Goal: Task Accomplishment & Management: Manage account settings

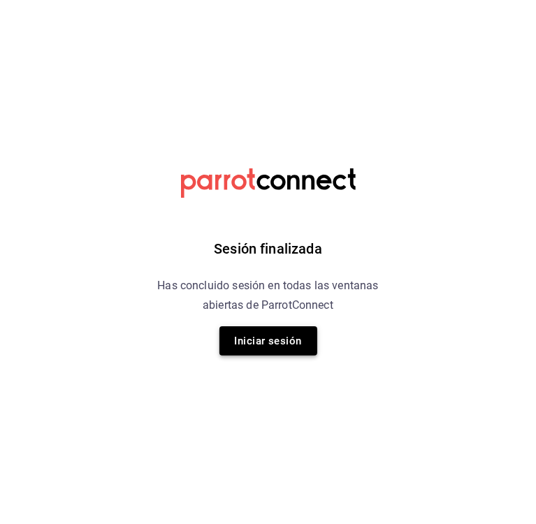
click at [229, 328] on button "Iniciar sesión" at bounding box center [268, 340] width 98 height 29
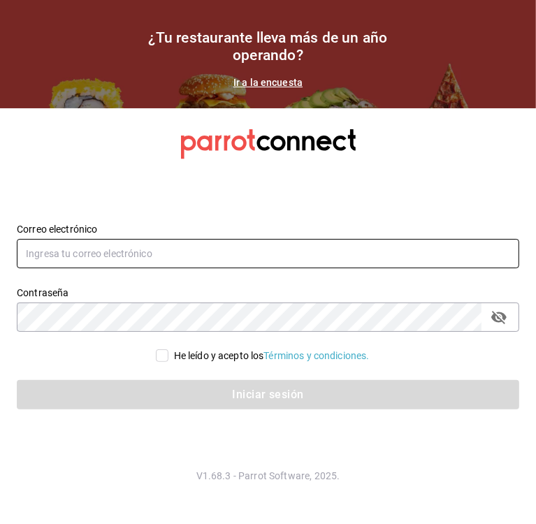
click at [287, 254] on input "text" at bounding box center [268, 253] width 503 height 29
type input "[EMAIL_ADDRESS][DOMAIN_NAME]"
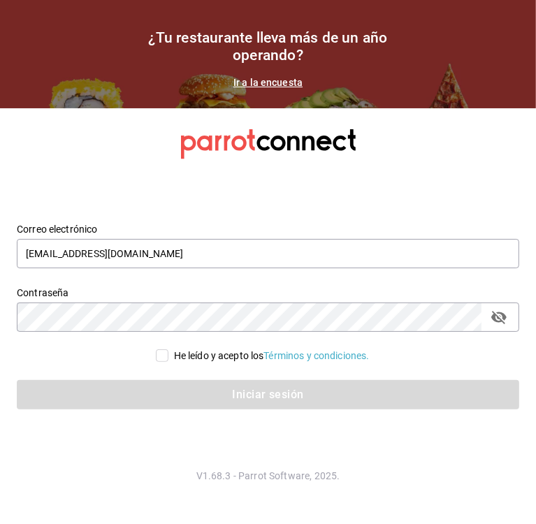
click at [158, 354] on input "He leído y acepto los Términos y condiciones." at bounding box center [162, 355] width 13 height 13
checkbox input "true"
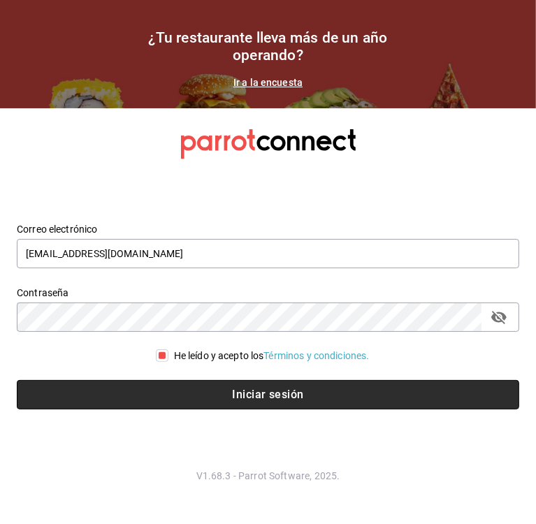
click at [167, 390] on button "Iniciar sesión" at bounding box center [268, 394] width 503 height 29
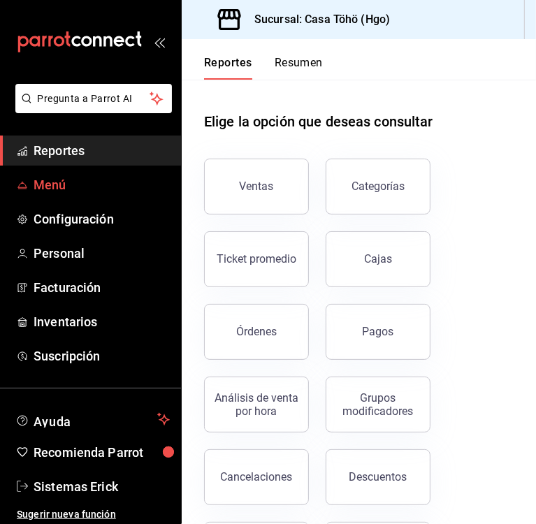
click at [101, 187] on span "Menú" at bounding box center [102, 184] width 136 height 19
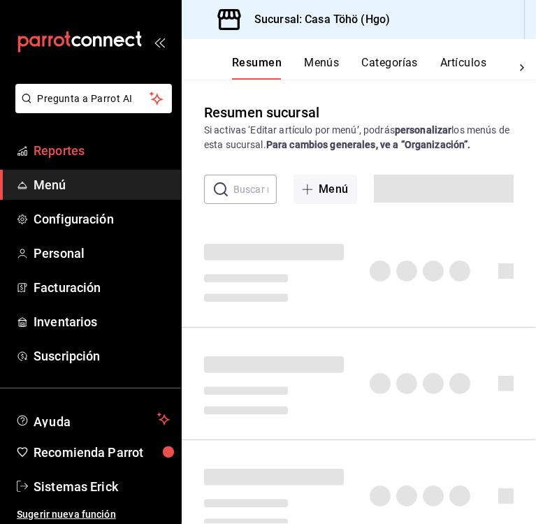
click at [110, 154] on span "Reportes" at bounding box center [102, 150] width 136 height 19
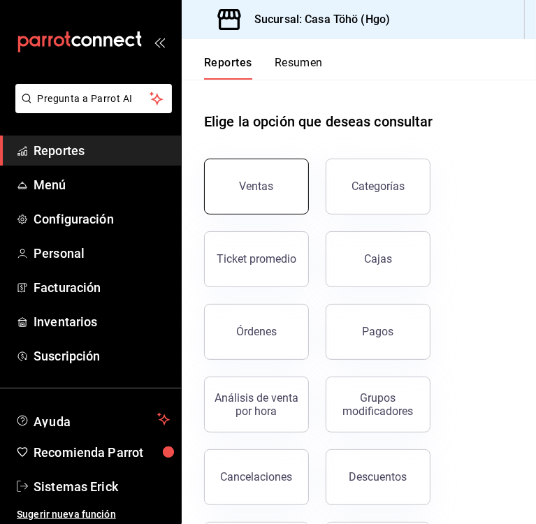
click at [268, 201] on button "Ventas" at bounding box center [256, 187] width 105 height 56
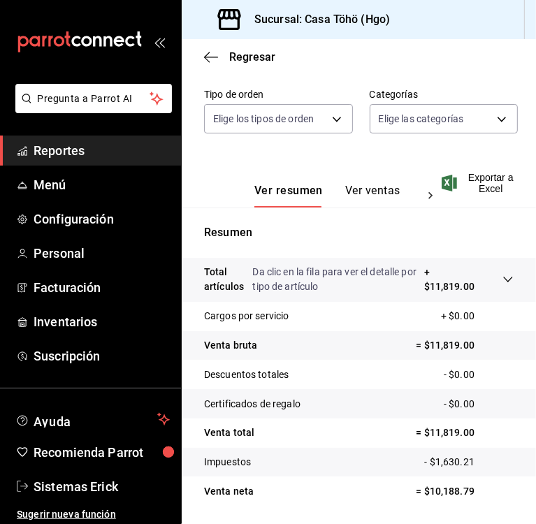
click at [377, 185] on button "Ver ventas" at bounding box center [372, 196] width 55 height 24
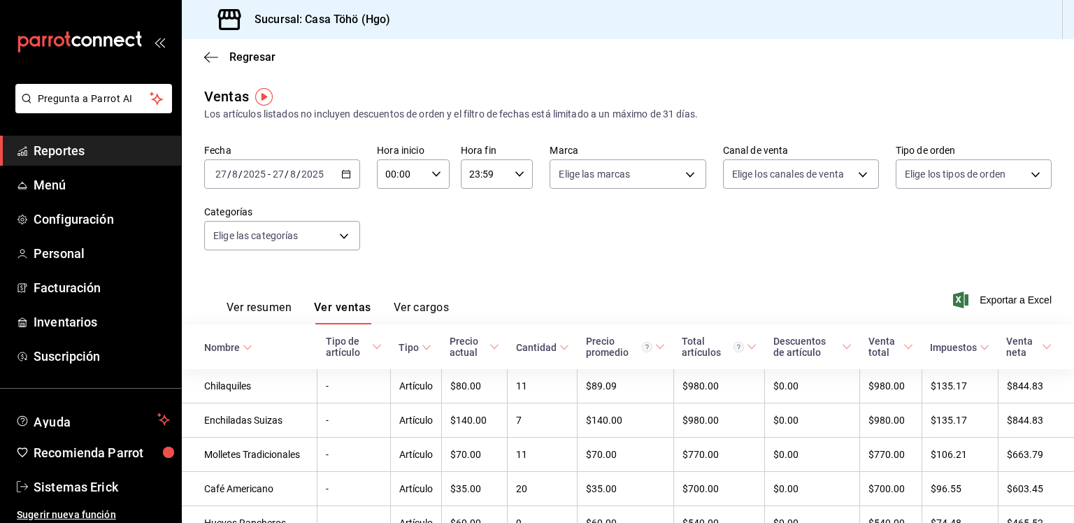
click at [269, 301] on button "Ver resumen" at bounding box center [258, 313] width 65 height 24
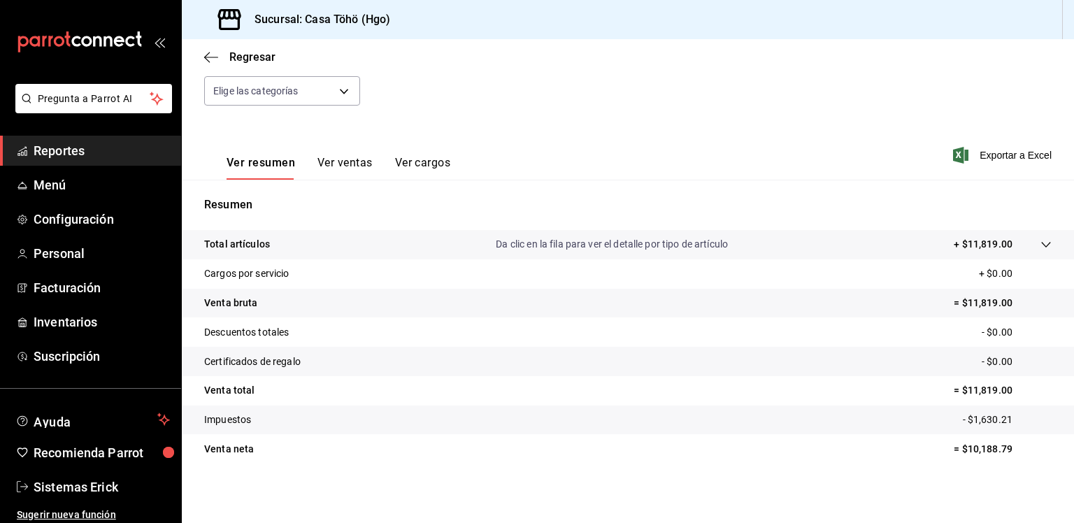
scroll to position [145, 0]
click at [353, 162] on button "Ver ventas" at bounding box center [344, 167] width 55 height 24
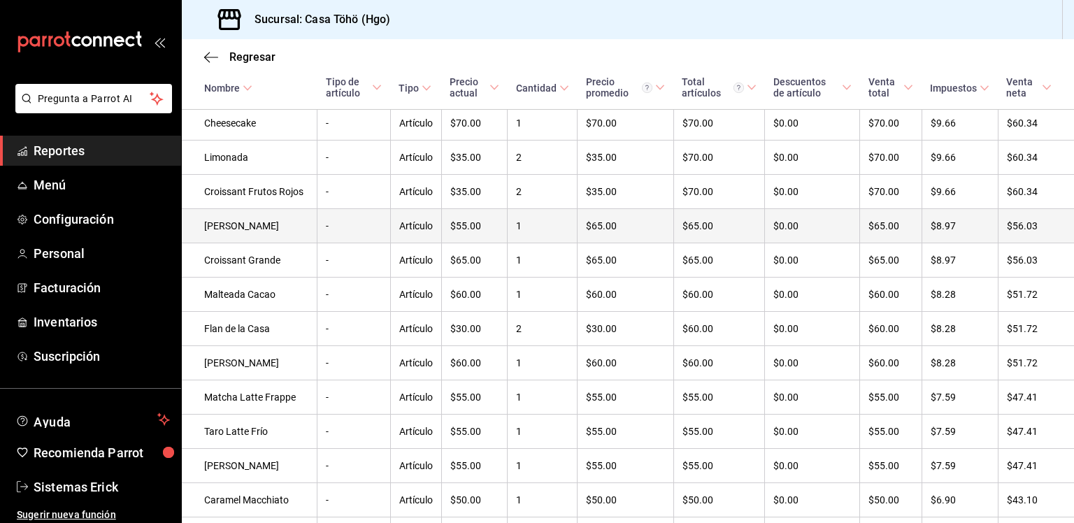
scroll to position [1749, 0]
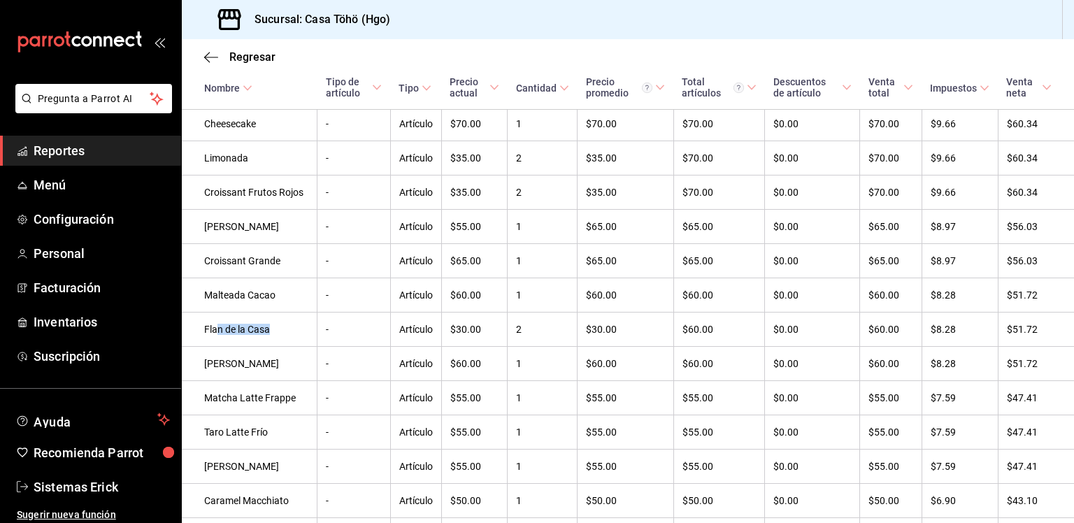
drag, startPoint x: 271, startPoint y: 388, endPoint x: 218, endPoint y: 389, distance: 53.1
click at [218, 347] on td "Flan de la Casa" at bounding box center [250, 329] width 136 height 34
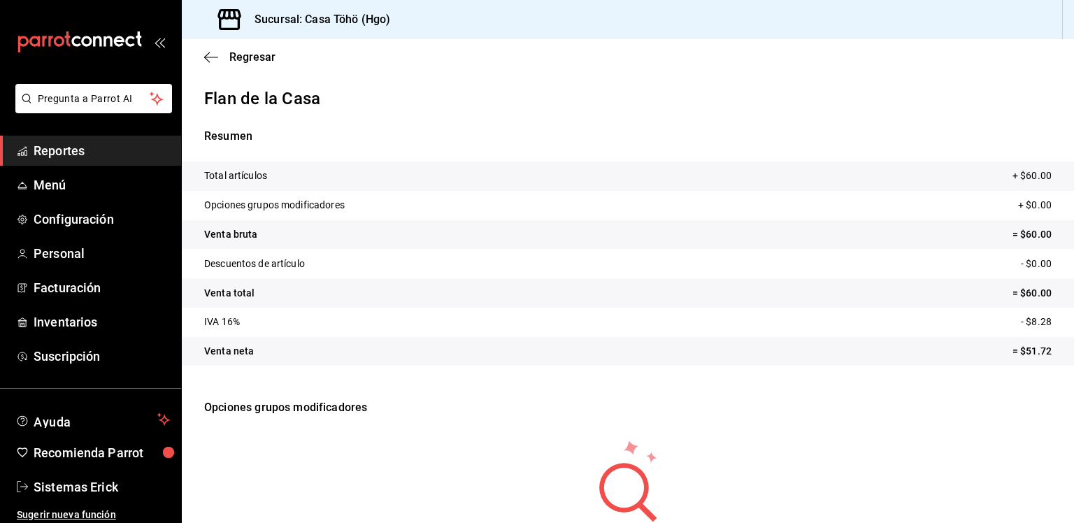
click at [116, 140] on link "Reportes" at bounding box center [90, 151] width 181 height 30
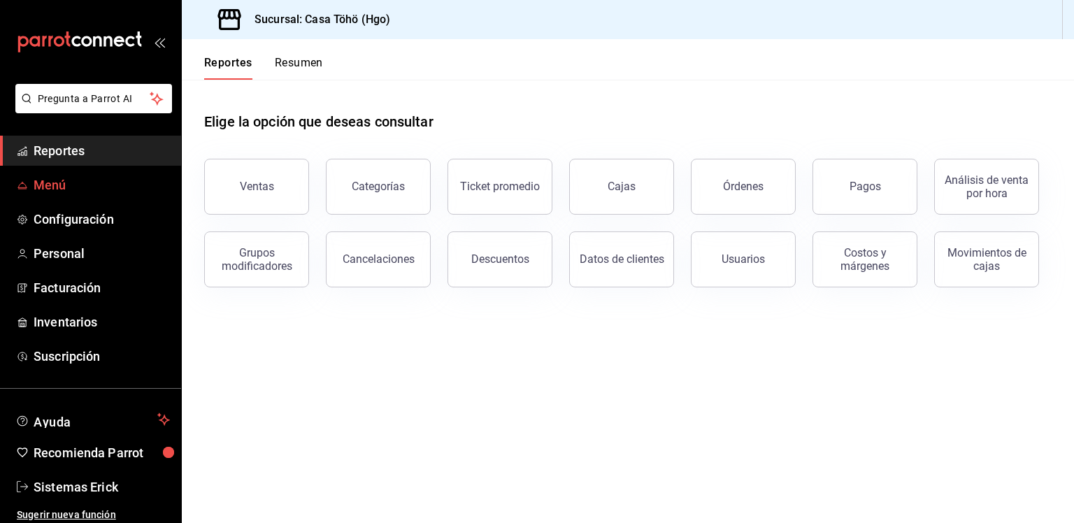
click at [80, 186] on span "Menú" at bounding box center [102, 184] width 136 height 19
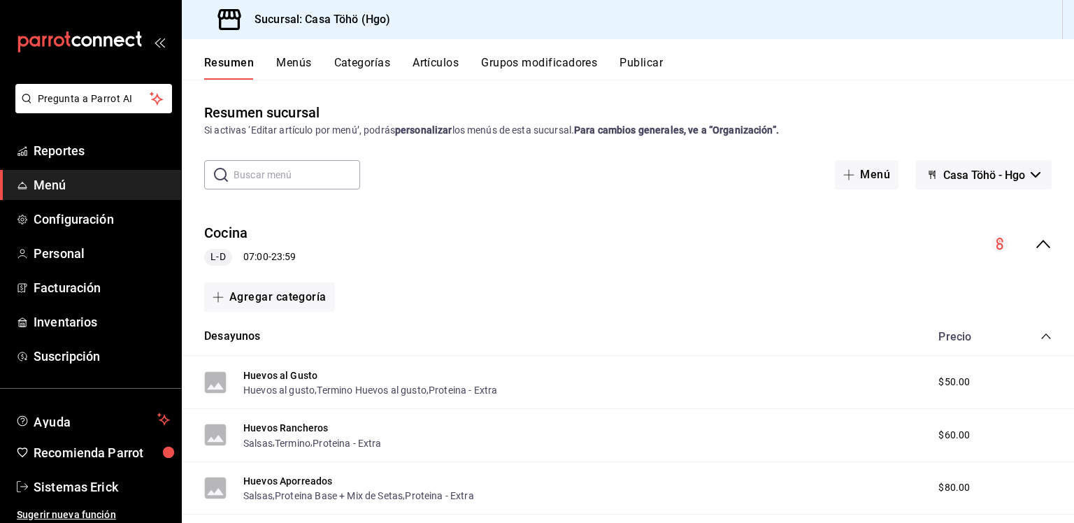
click at [427, 63] on button "Artículos" at bounding box center [435, 68] width 46 height 24
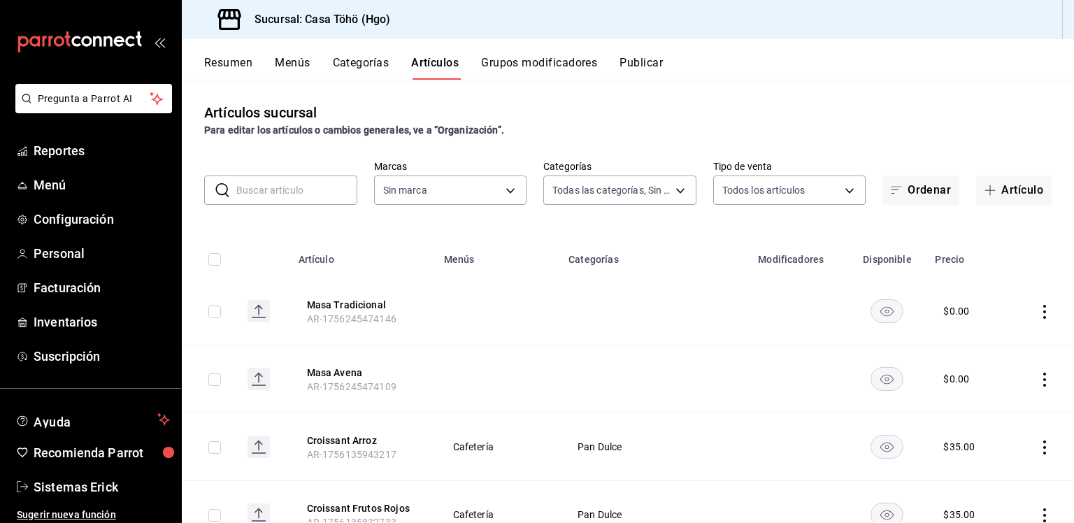
type input "d4618589-854c-42fb-9199-aab4cec7b855,28f2b0a5-eb9c-4e50-8eb7-b6e34f5562dd,e7c48…"
click at [316, 188] on input "text" at bounding box center [296, 190] width 121 height 28
type input "3863094e-80de-4485-9a79-27000a153f73"
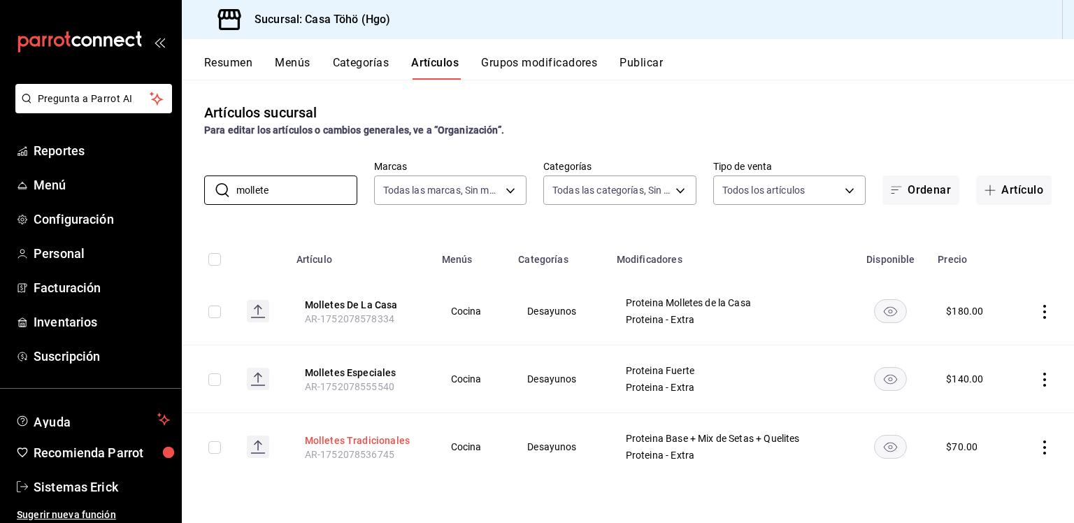
type input "mollete"
click at [349, 435] on button "Molletes Tradicionales" at bounding box center [361, 440] width 112 height 14
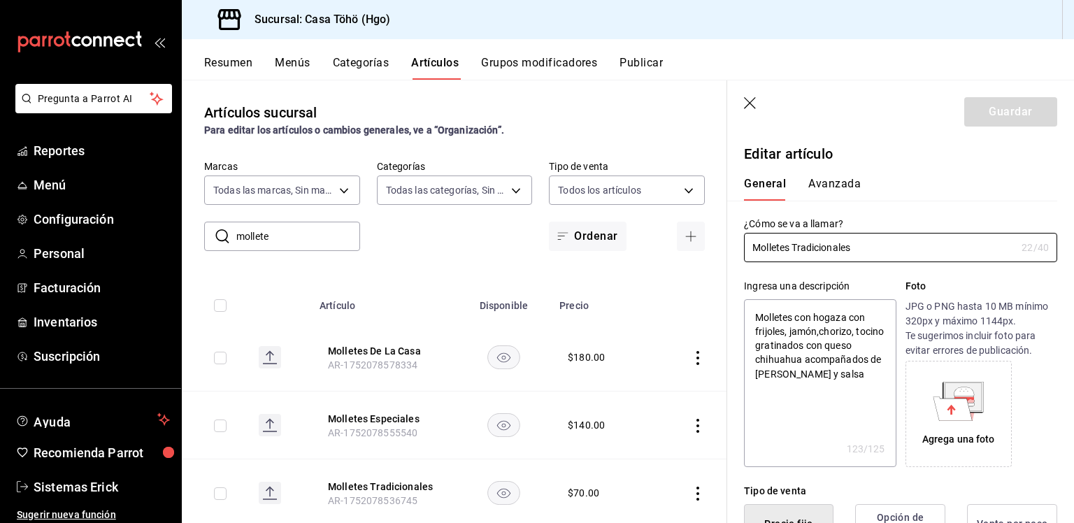
type textarea "x"
type input "$70.00"
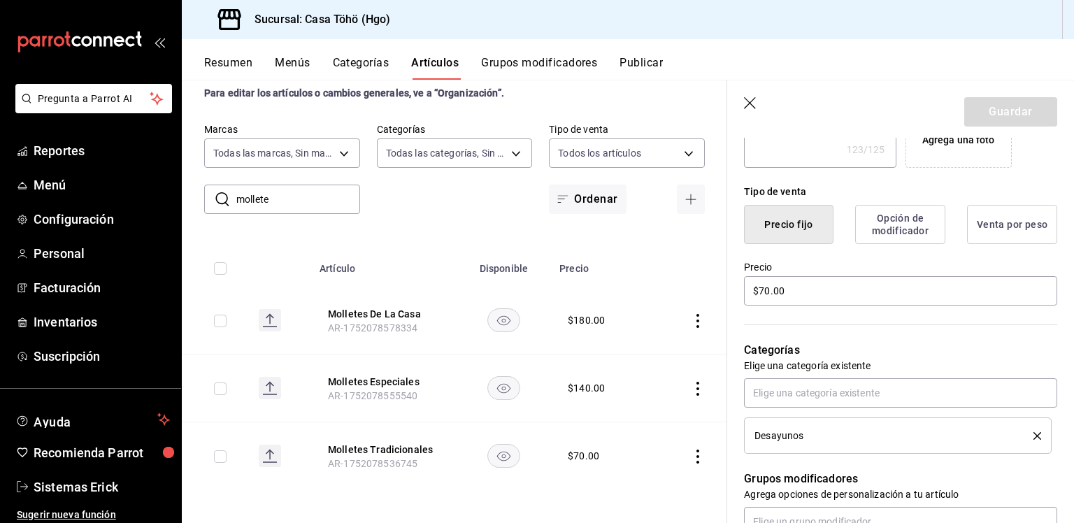
scroll to position [308, 0]
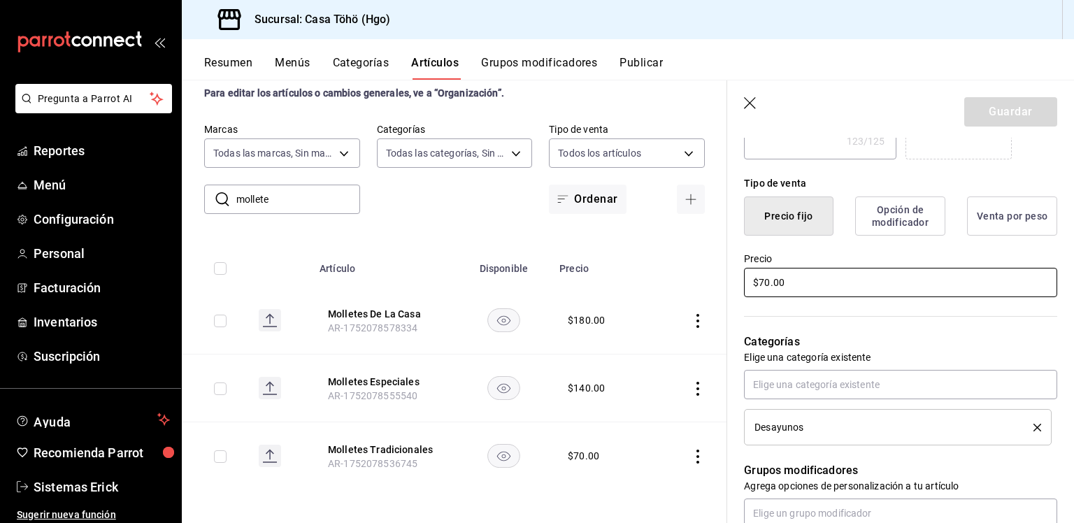
click at [535, 278] on input "$70.00" at bounding box center [900, 282] width 313 height 29
type textarea "x"
type input "$0.00"
type textarea "x"
type input "$10.00"
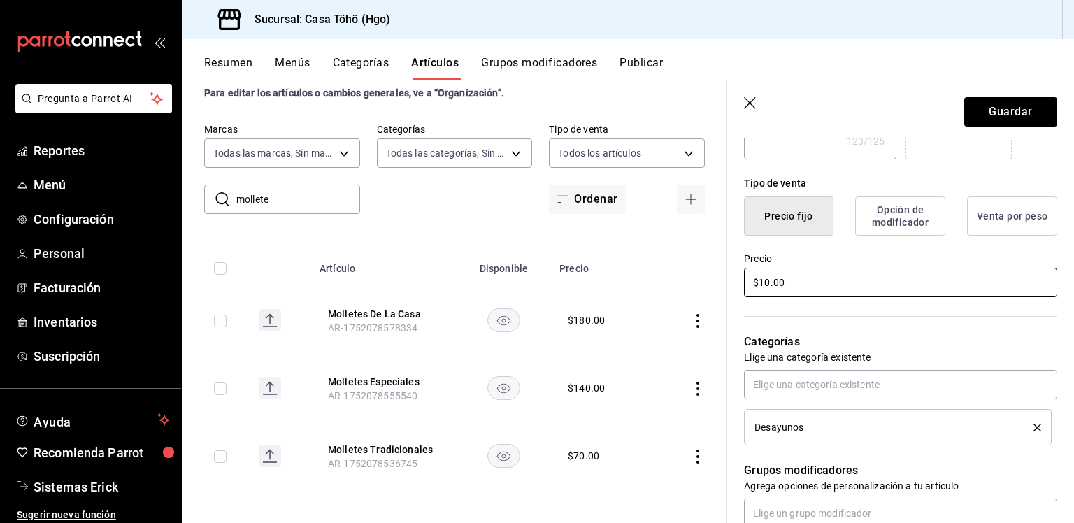
type textarea "x"
type input "$100.00"
click at [535, 105] on button "Guardar" at bounding box center [1010, 111] width 93 height 29
type textarea "x"
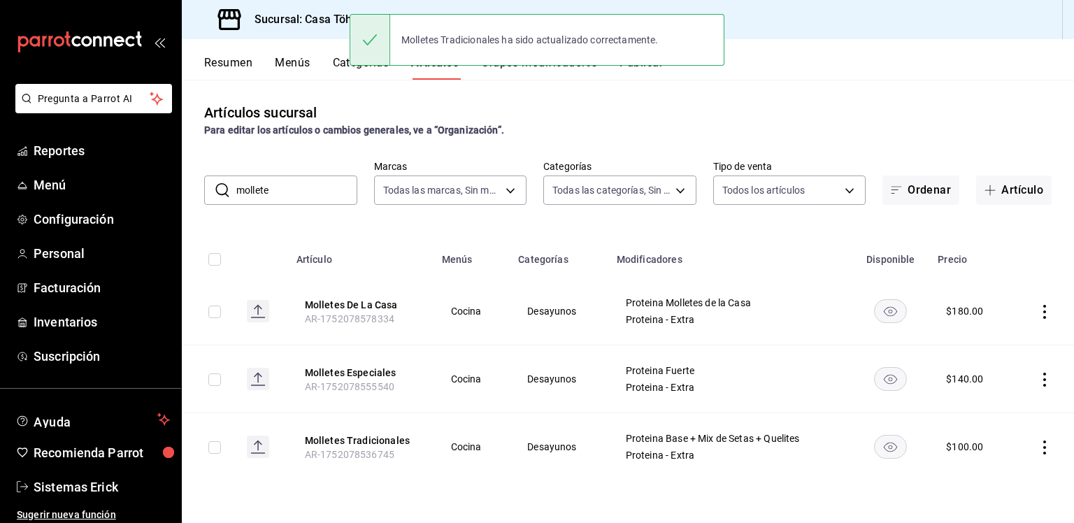
click at [535, 373] on rect "availability-product" at bounding box center [890, 378] width 32 height 23
click at [535, 309] on rect "availability-product" at bounding box center [890, 310] width 32 height 23
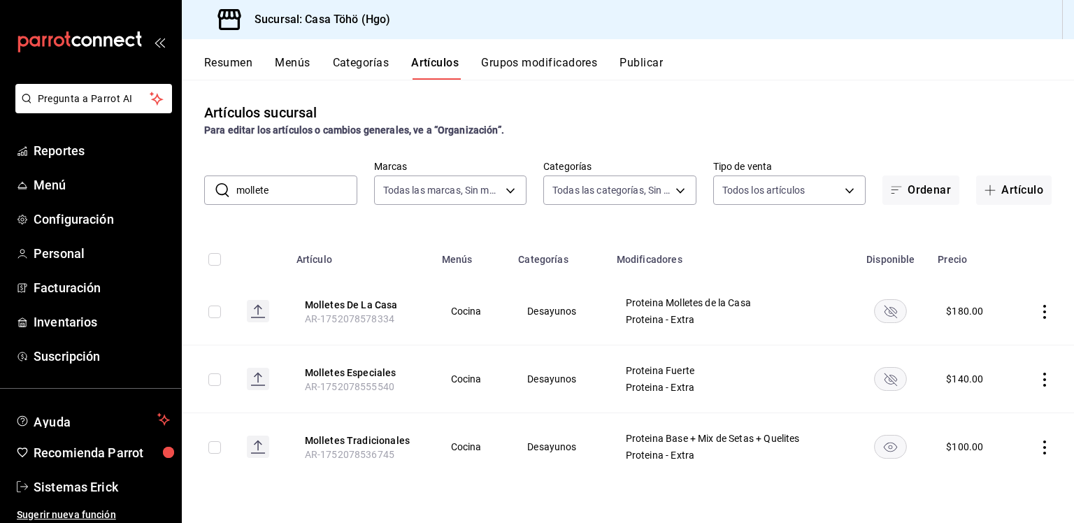
click at [535, 439] on td at bounding box center [1042, 447] width 62 height 68
click at [535, 442] on icon "actions" at bounding box center [1044, 447] width 14 height 14
click at [535, 425] on span "Editar" at bounding box center [1002, 428] width 36 height 15
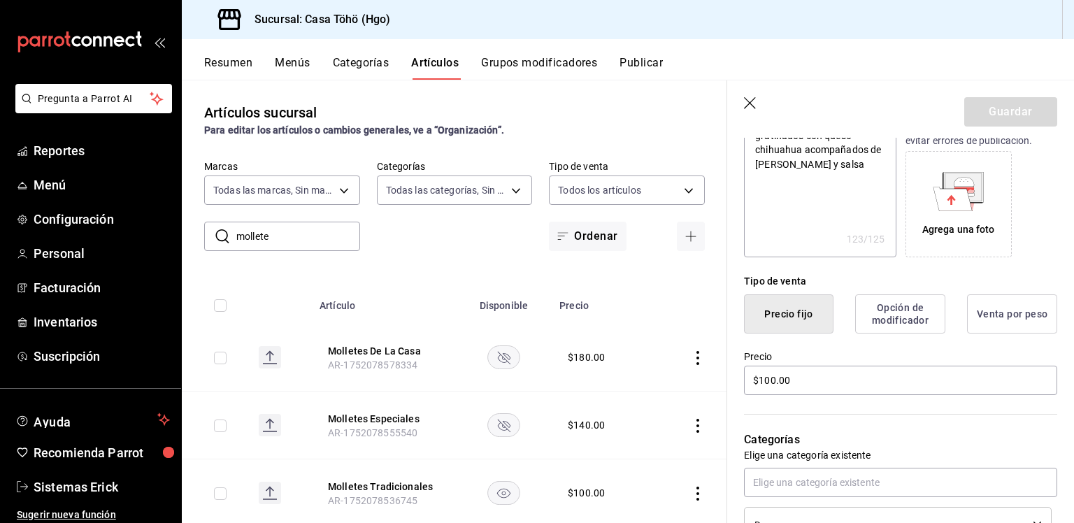
scroll to position [211, 0]
click at [535, 376] on input "$100.00" at bounding box center [900, 378] width 313 height 29
type textarea "x"
type input "$10.00"
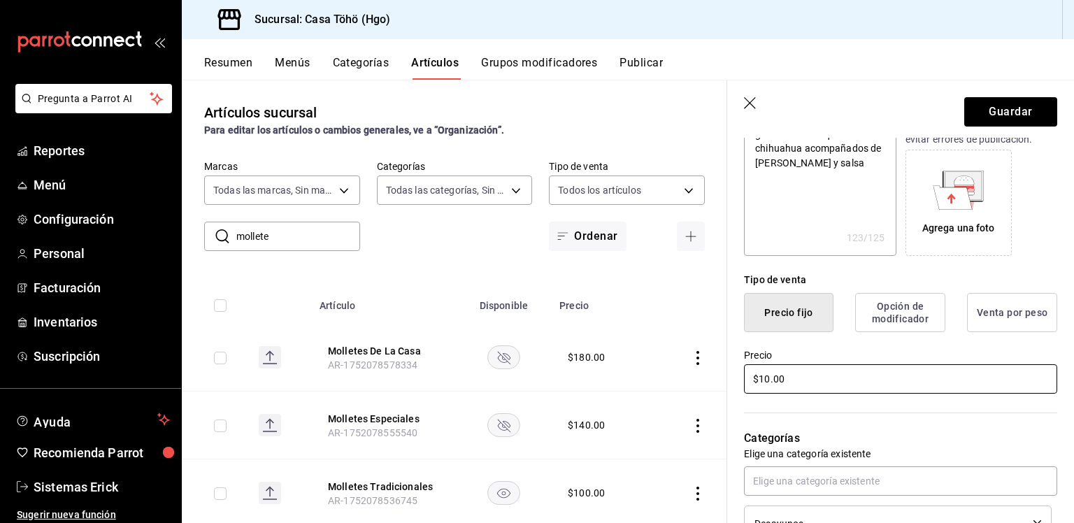
type textarea "x"
type input "$0.00"
type textarea "x"
type input "$70.00"
click at [535, 115] on button "Guardar" at bounding box center [1010, 111] width 93 height 29
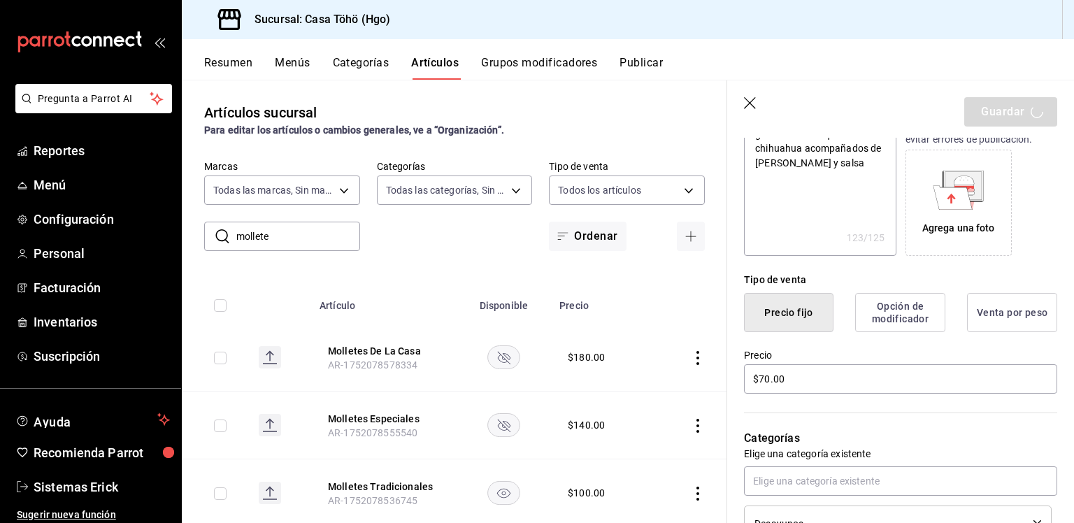
type textarea "x"
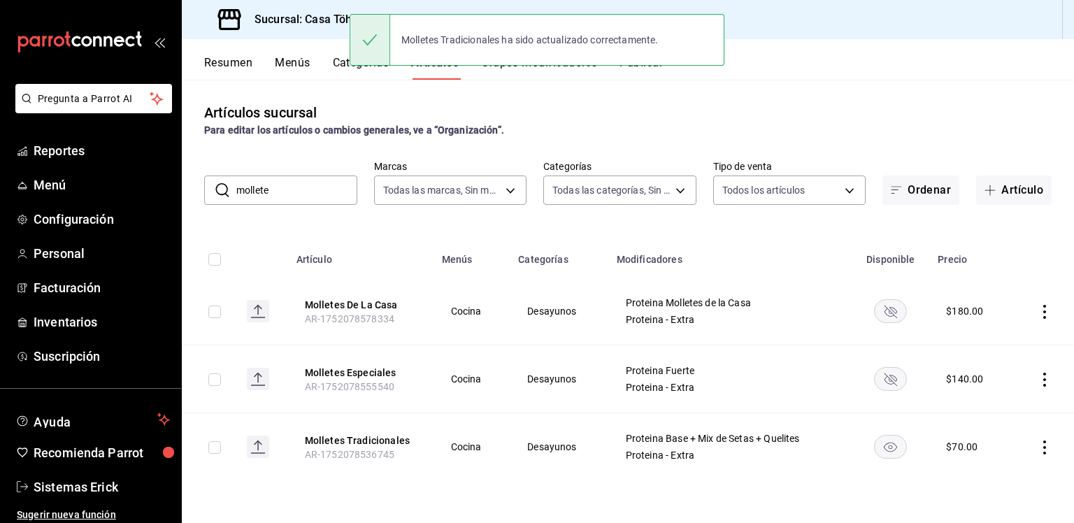
click at [535, 376] on rect "availability-product" at bounding box center [890, 378] width 32 height 23
drag, startPoint x: 898, startPoint y: 291, endPoint x: 889, endPoint y: 308, distance: 18.8
click at [535, 308] on td at bounding box center [890, 312] width 78 height 68
click at [535, 308] on icon "availability-product" at bounding box center [890, 311] width 13 height 13
